Goal: Obtain resource: Obtain resource

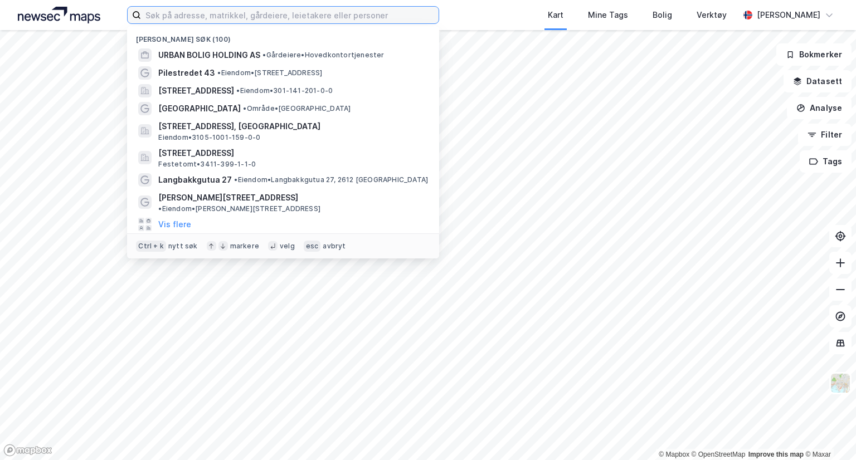
click at [212, 16] on input at bounding box center [290, 15] width 298 height 17
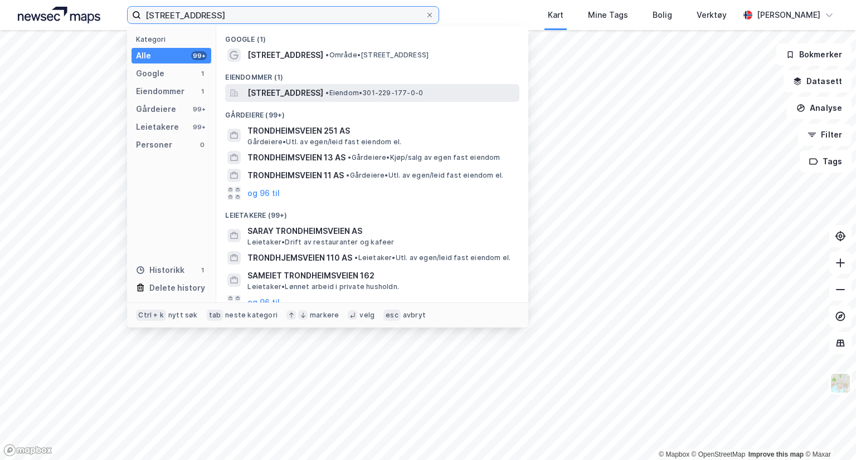
type input "[STREET_ADDRESS]"
click at [323, 86] on span "[STREET_ADDRESS]" at bounding box center [285, 92] width 76 height 13
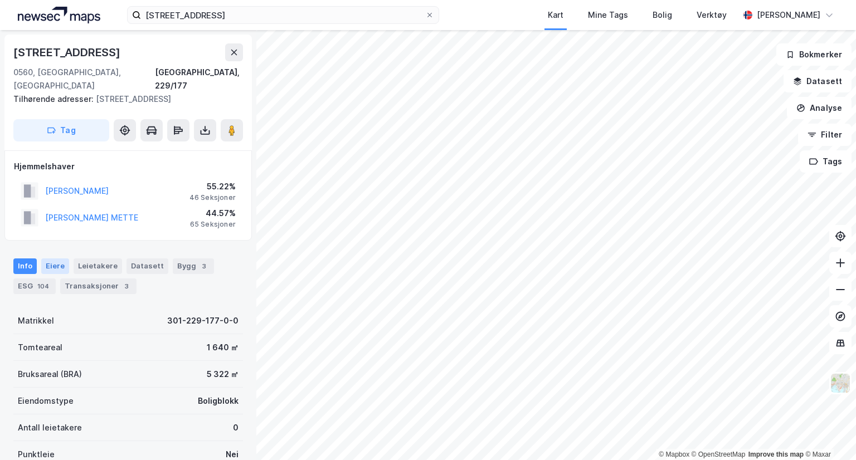
click at [45, 259] on div "Eiere" at bounding box center [55, 267] width 28 height 16
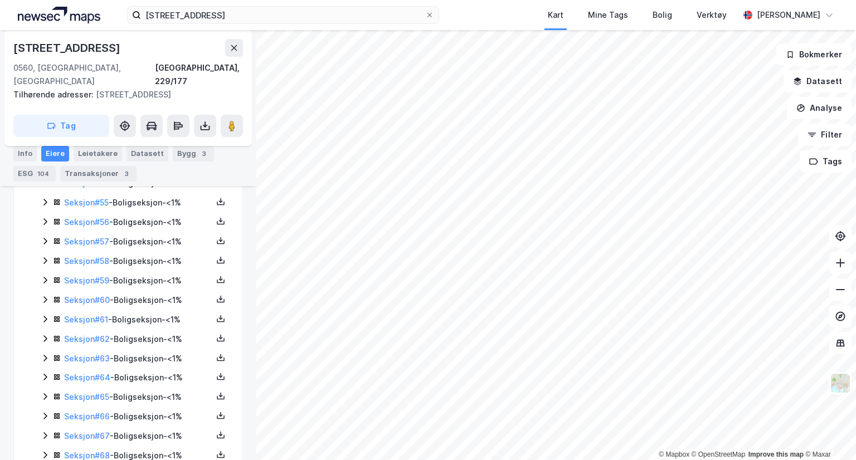
scroll to position [1231, 0]
click at [216, 352] on icon at bounding box center [220, 356] width 9 height 9
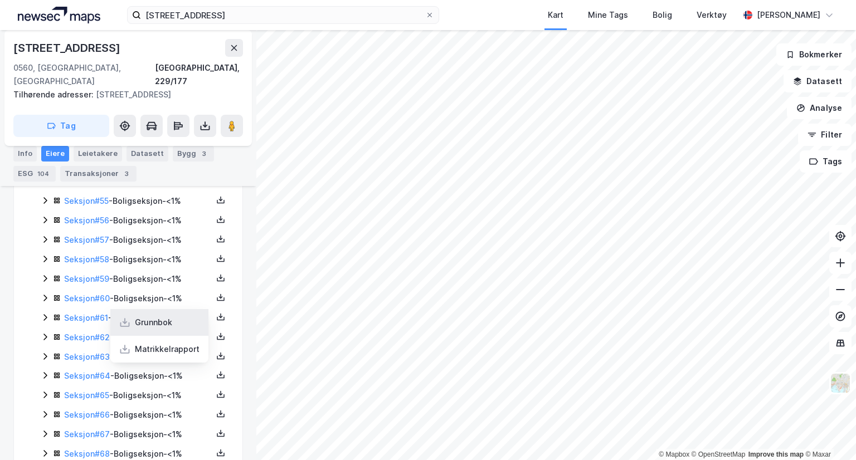
click at [154, 316] on div "Grunnbok" at bounding box center [153, 322] width 37 height 13
